Goal: Task Accomplishment & Management: Complete application form

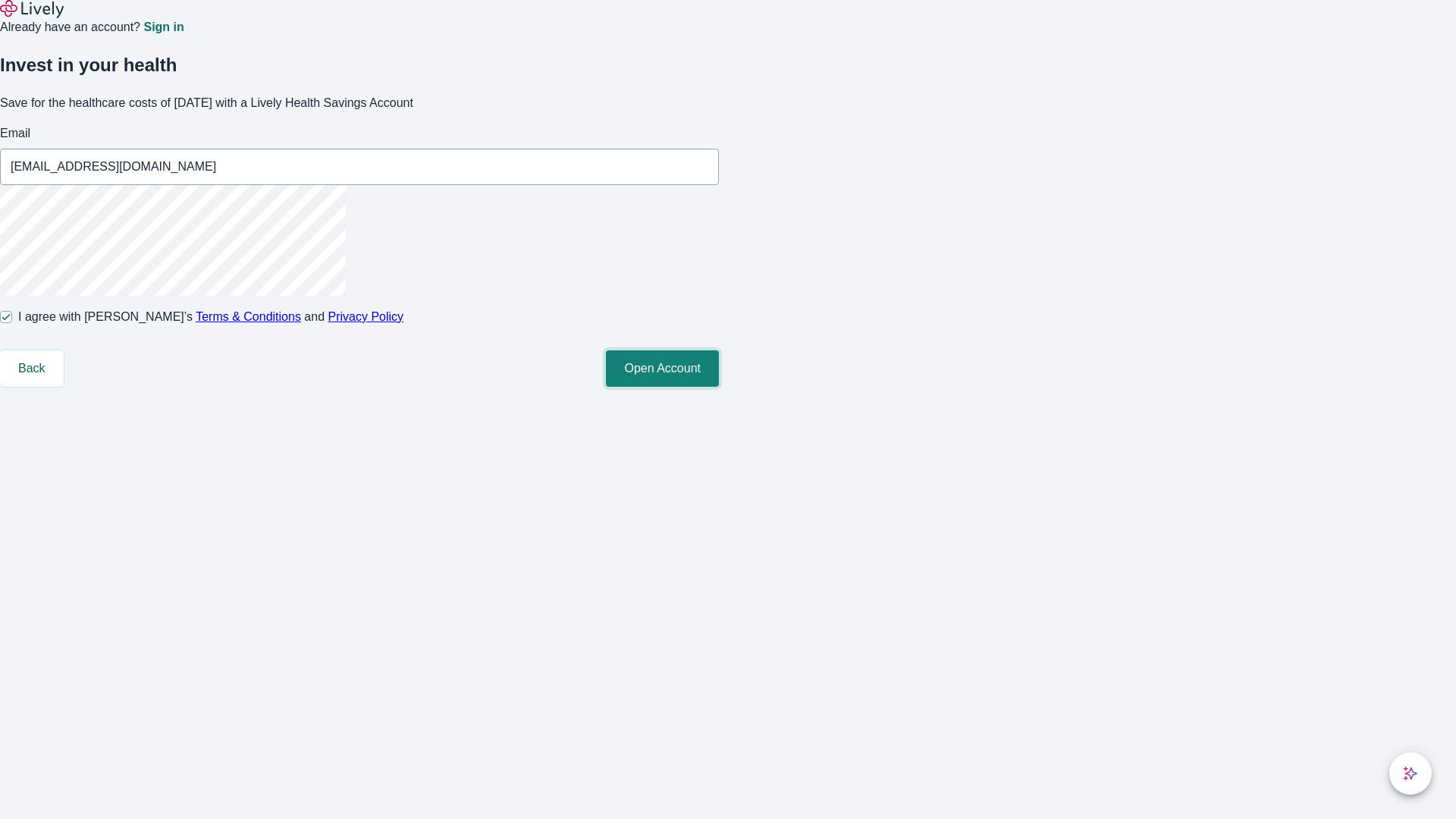
click at [719, 387] on button "Open Account" at bounding box center [662, 368] width 113 height 36
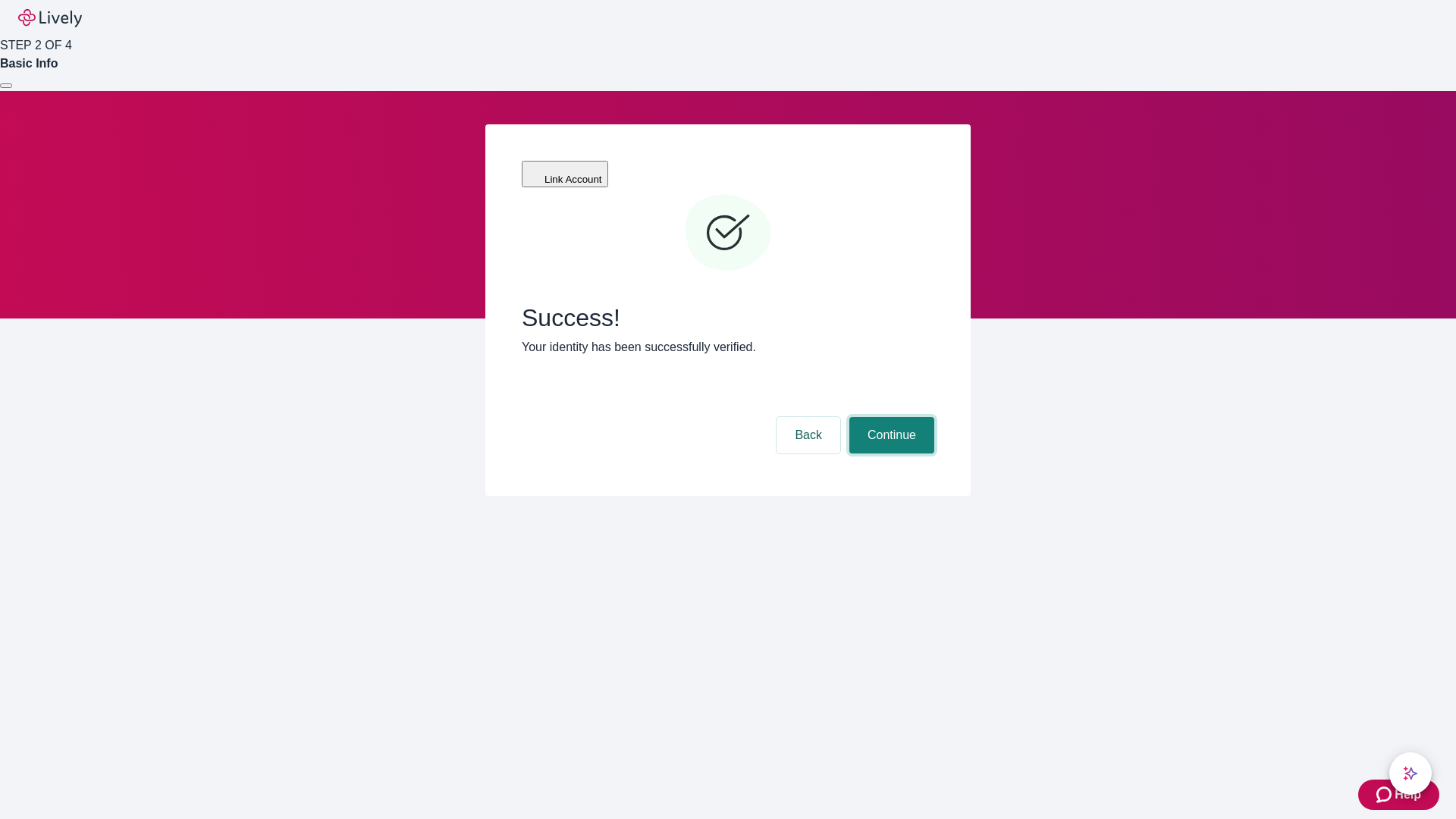
click at [890, 417] on button "Continue" at bounding box center [892, 435] width 85 height 36
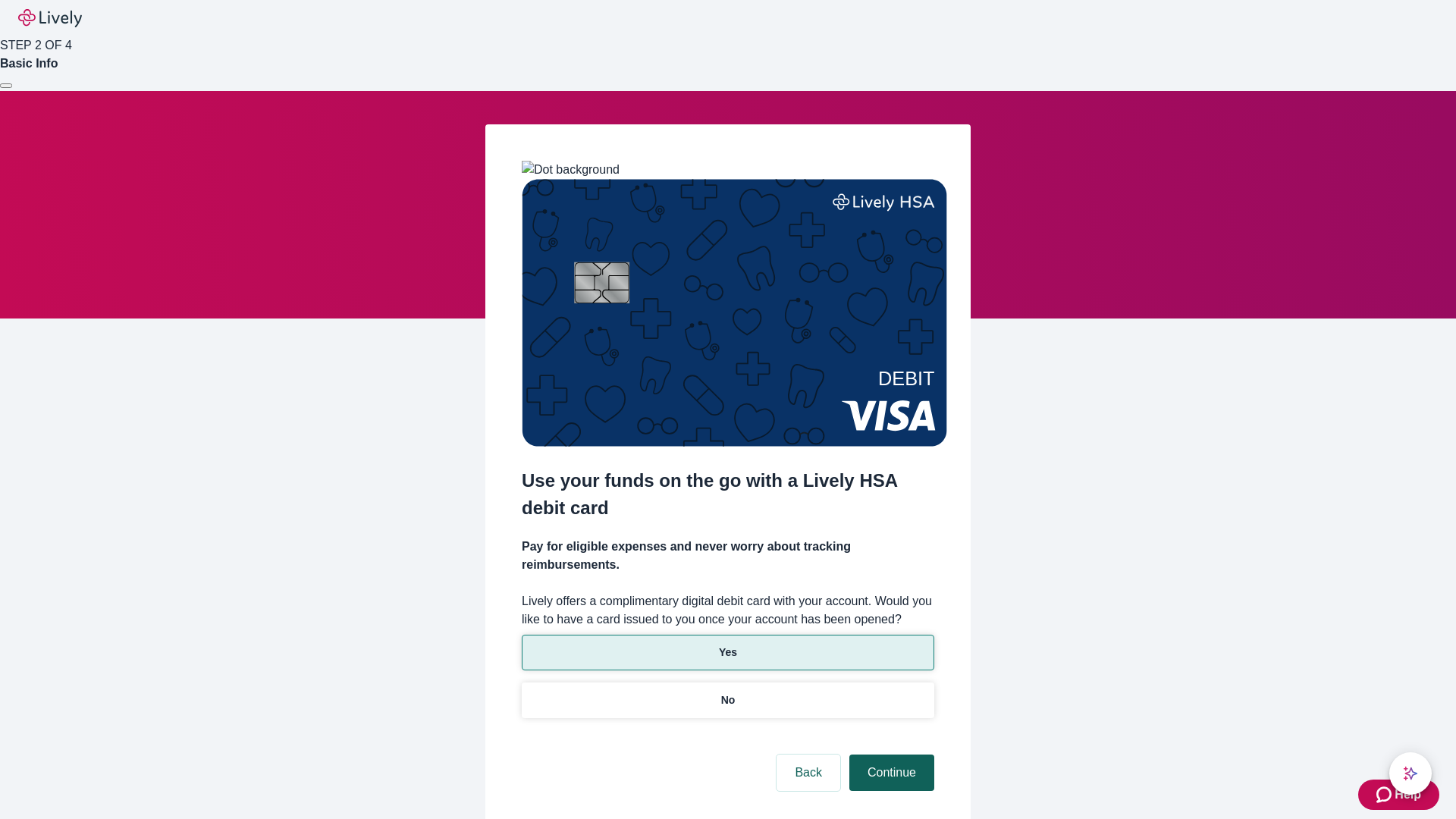
click at [727, 692] on p "No" at bounding box center [728, 700] width 15 height 16
click at [890, 754] on button "Continue" at bounding box center [892, 772] width 85 height 36
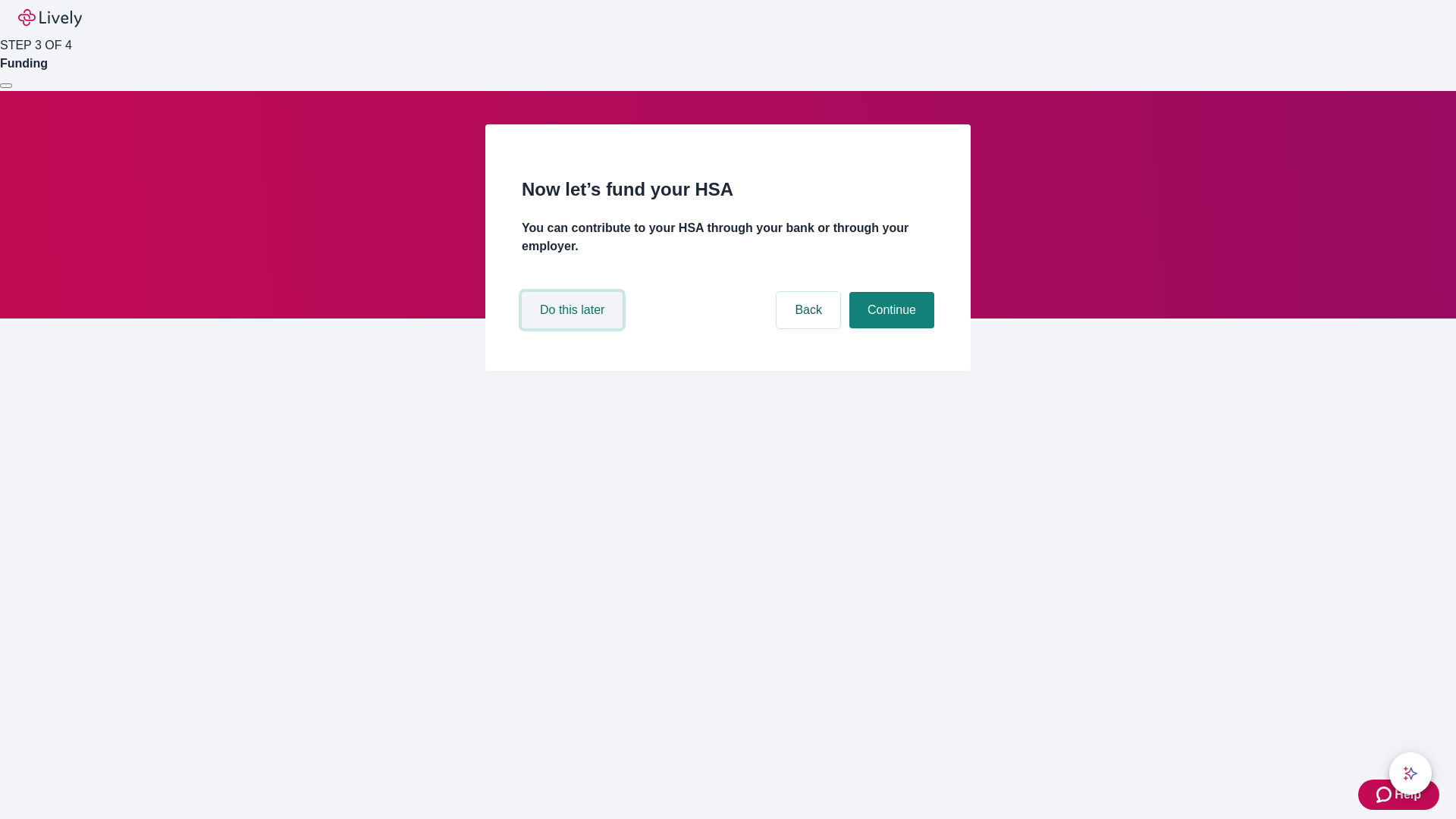
click at [574, 328] on button "Do this later" at bounding box center [572, 309] width 101 height 36
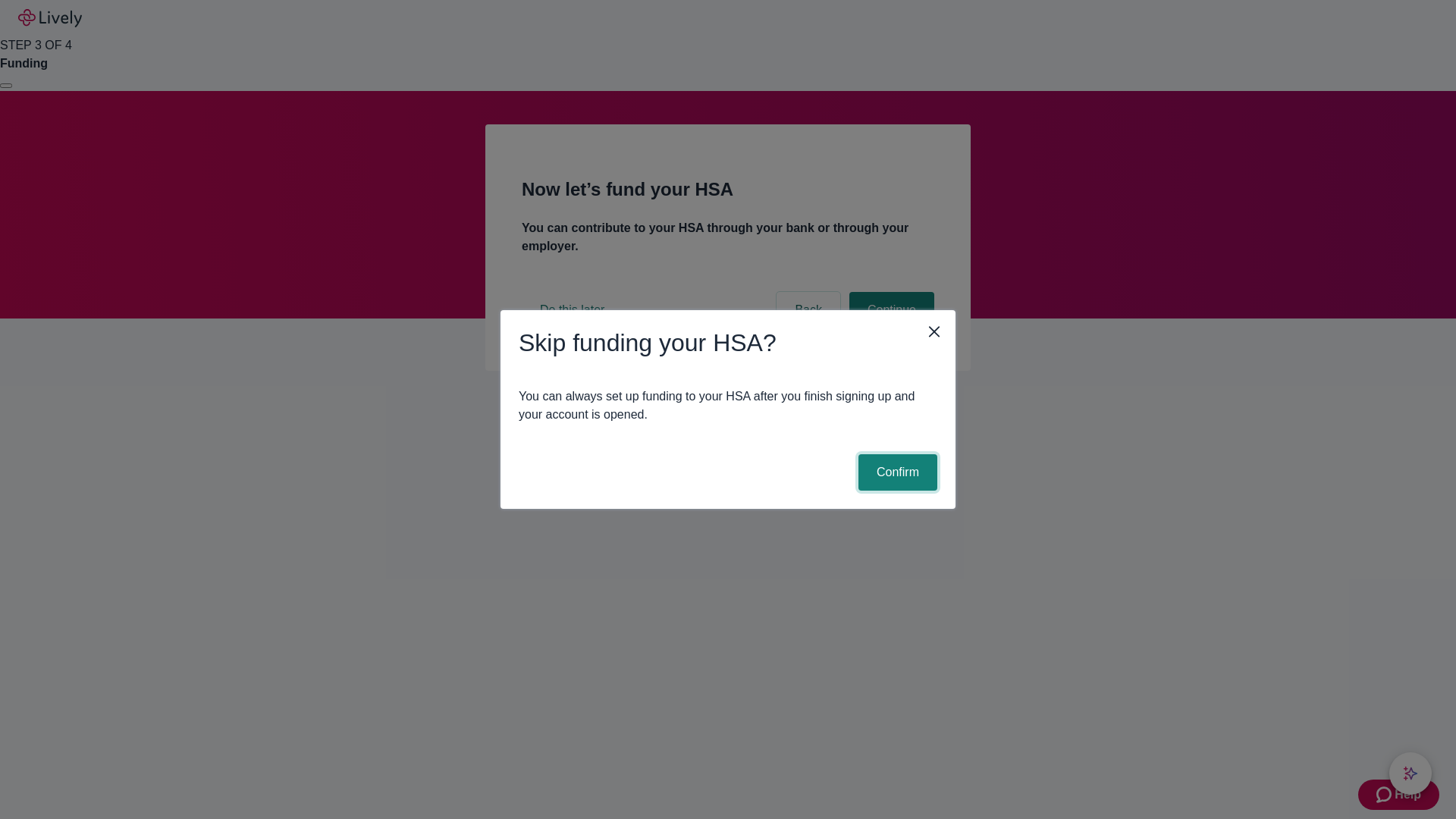
click at [896, 473] on button "Confirm" at bounding box center [898, 472] width 79 height 36
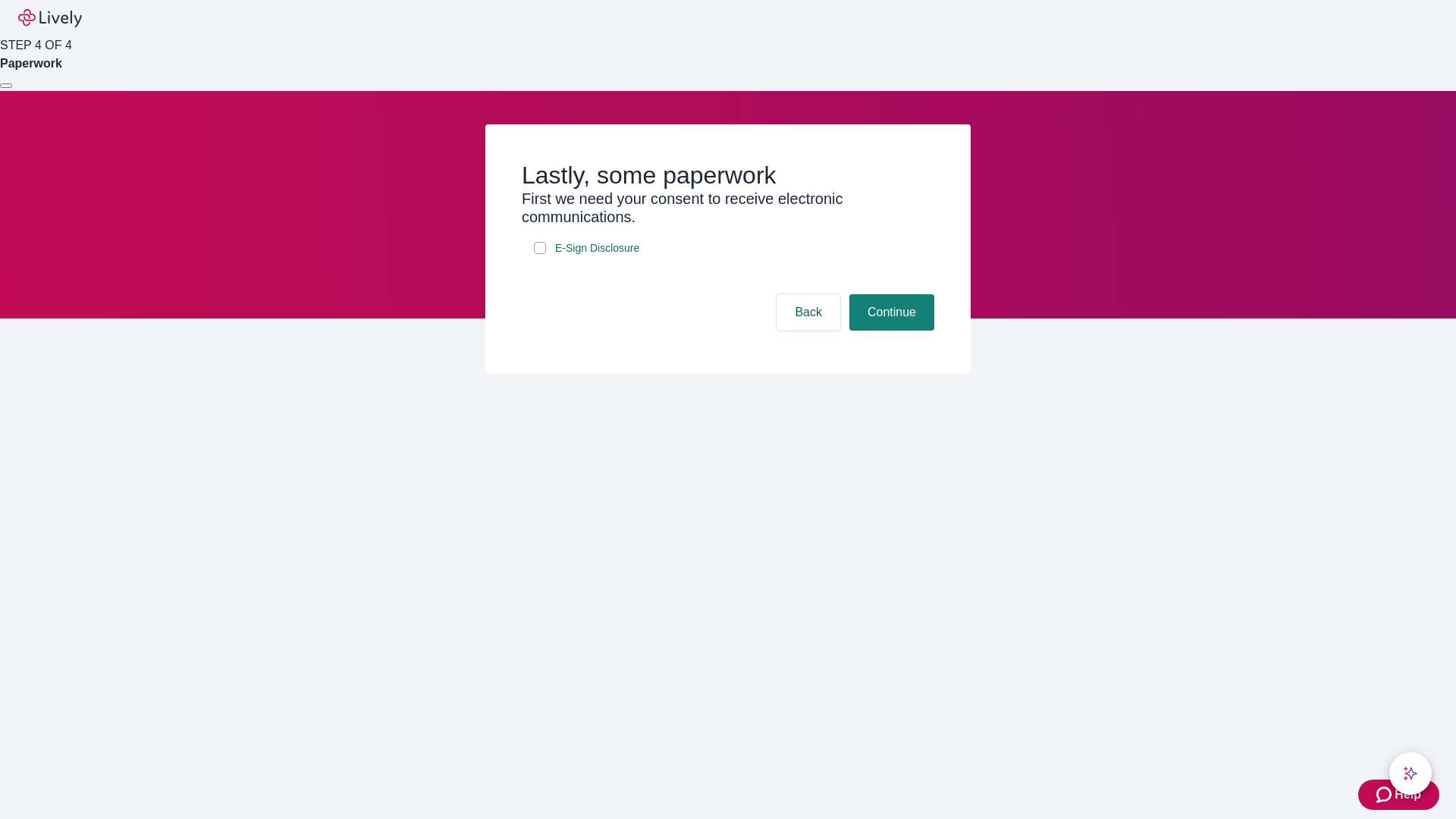
click at [540, 254] on input "E-Sign Disclosure" at bounding box center [540, 248] width 12 height 12
checkbox input "true"
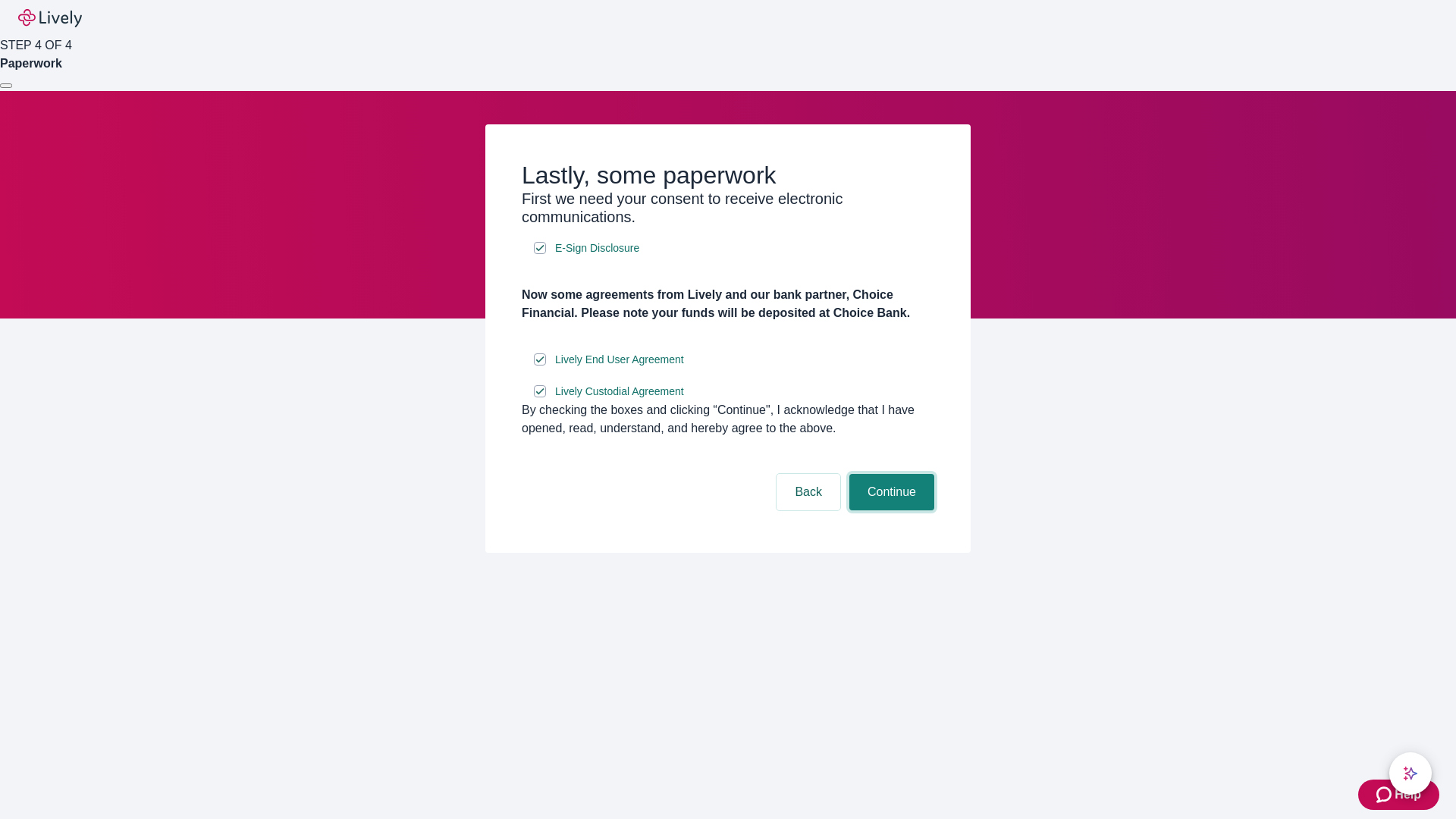
click at [890, 510] on button "Continue" at bounding box center [892, 492] width 85 height 36
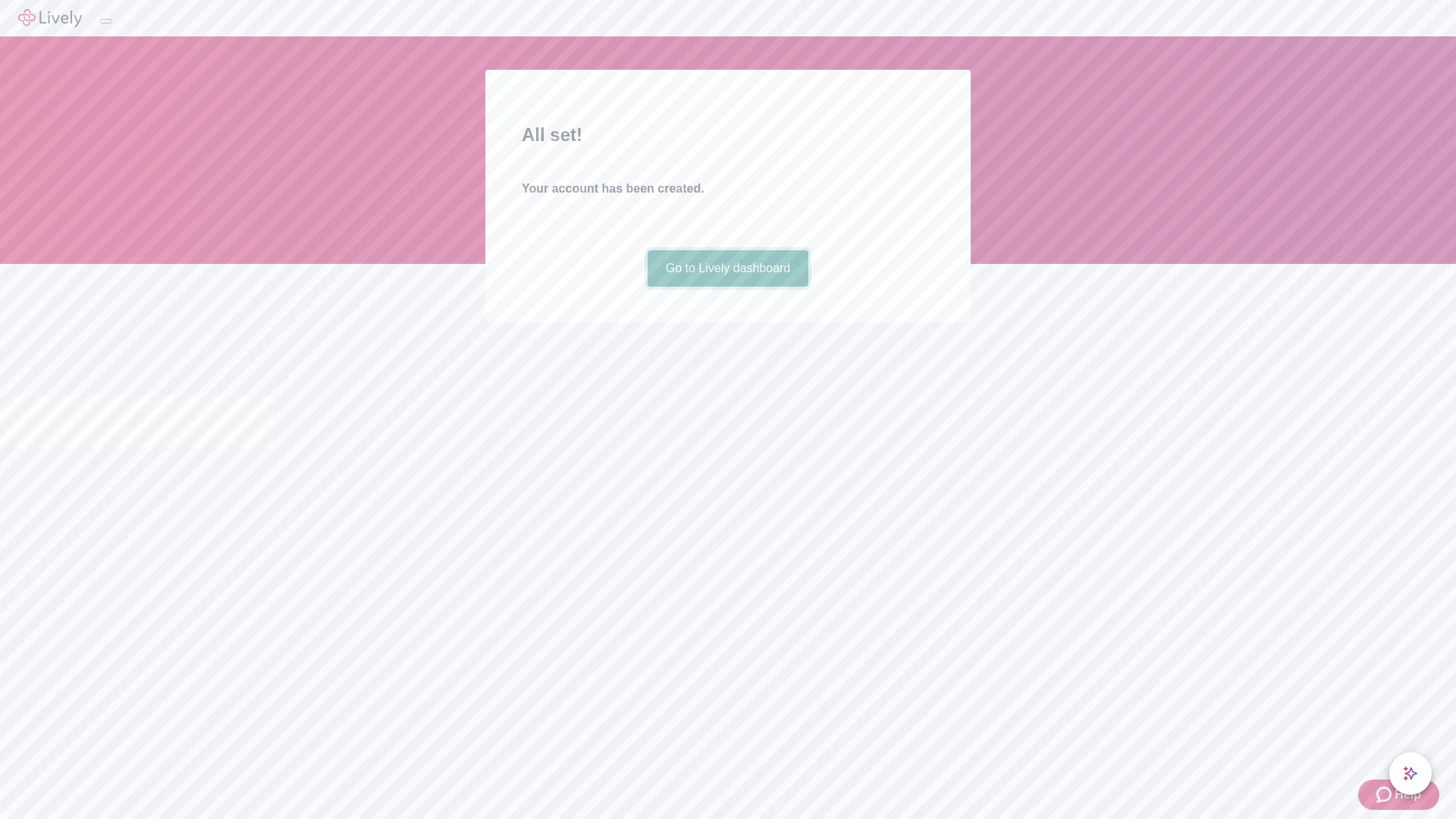
click at [727, 287] on link "Go to Lively dashboard" at bounding box center [728, 268] width 162 height 36
